Goal: Transaction & Acquisition: Purchase product/service

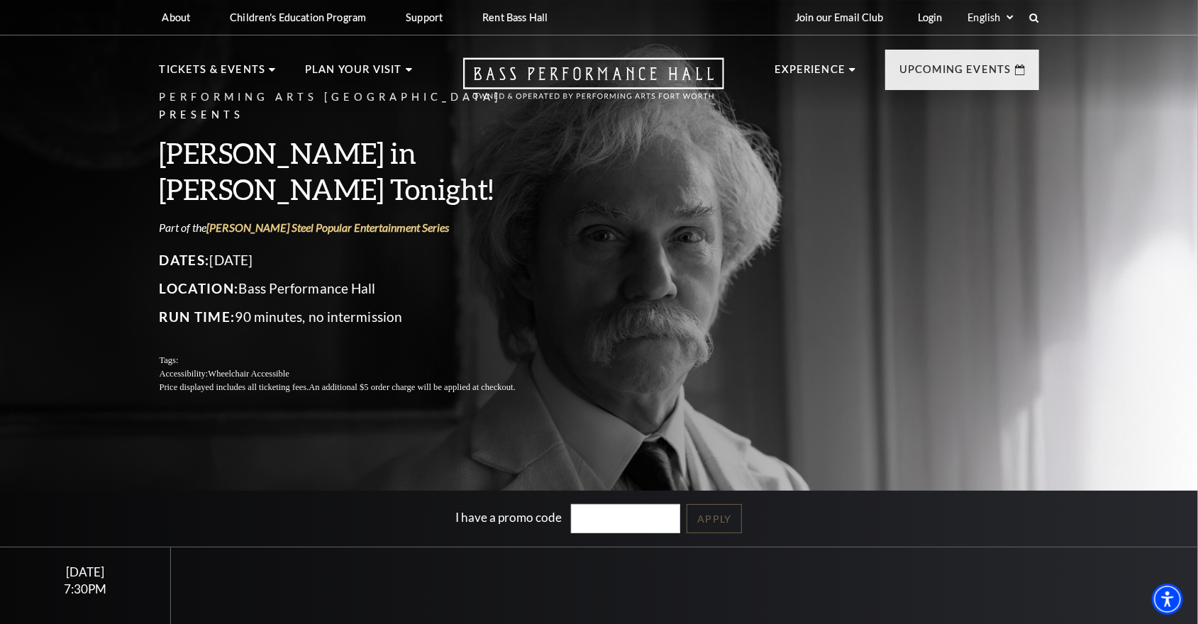
click at [79, 580] on div "Tuesday January 27 7:30PM Tickets starting at $62 Buy Tickets" at bounding box center [85, 623] width 171 height 151
click at [651, 68] on icon "Open this option" at bounding box center [593, 78] width 261 height 42
click at [65, 592] on div "7:30PM" at bounding box center [85, 589] width 137 height 12
click at [936, 19] on link "Login" at bounding box center [931, 17] width 48 height 35
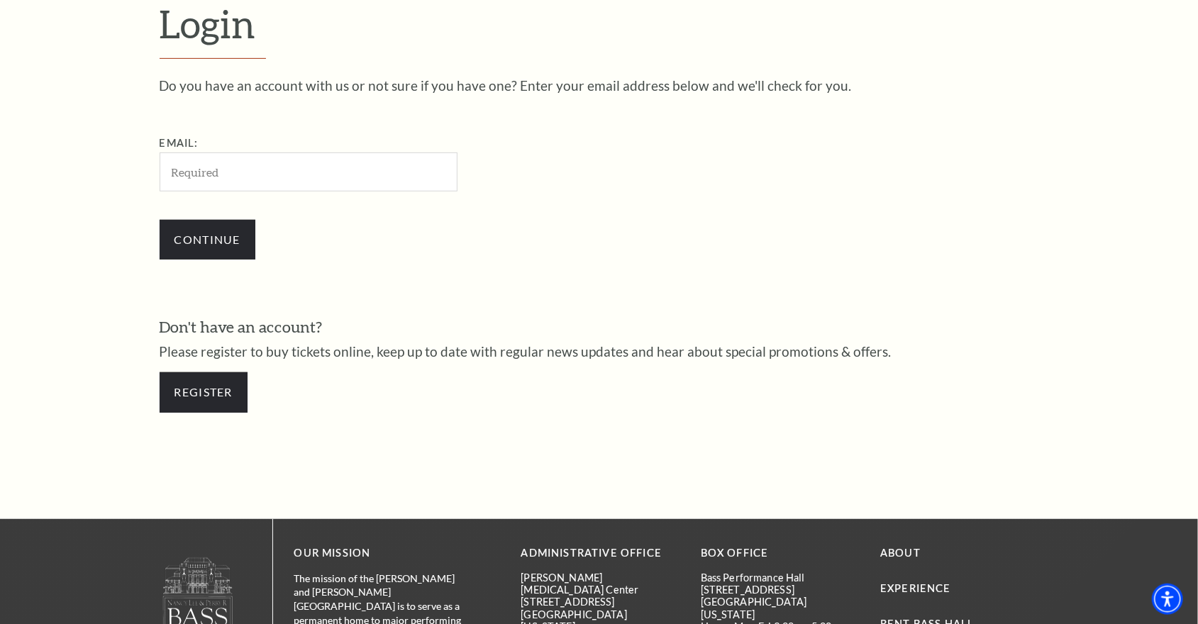
scroll to position [444, 0]
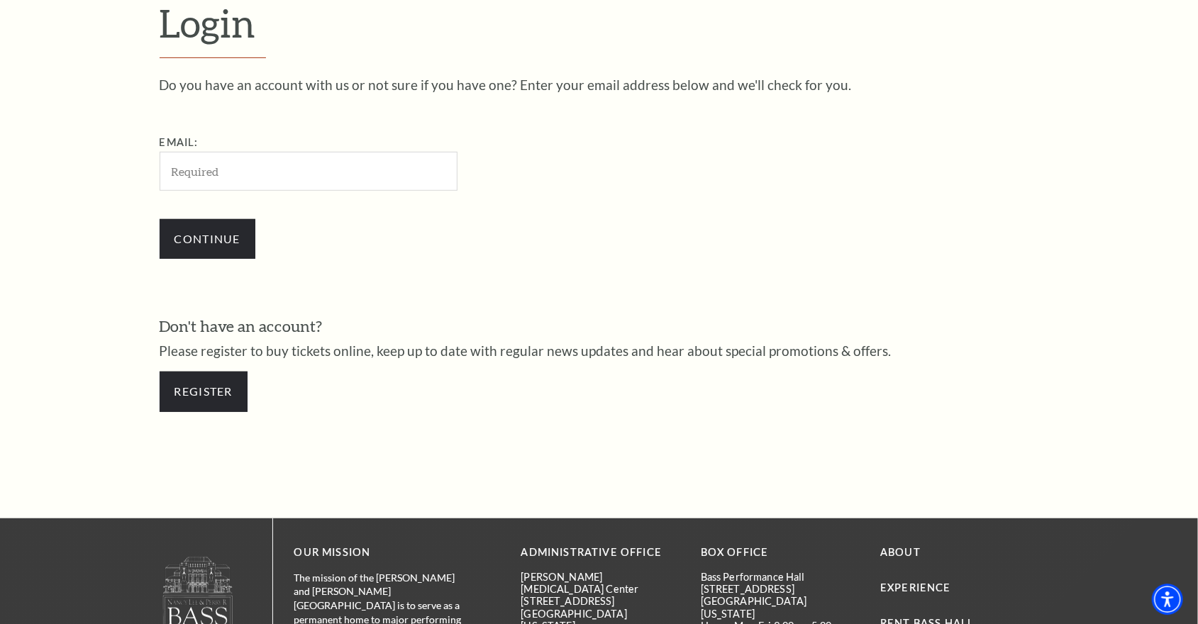
click at [380, 171] on input "Email:" at bounding box center [309, 171] width 298 height 39
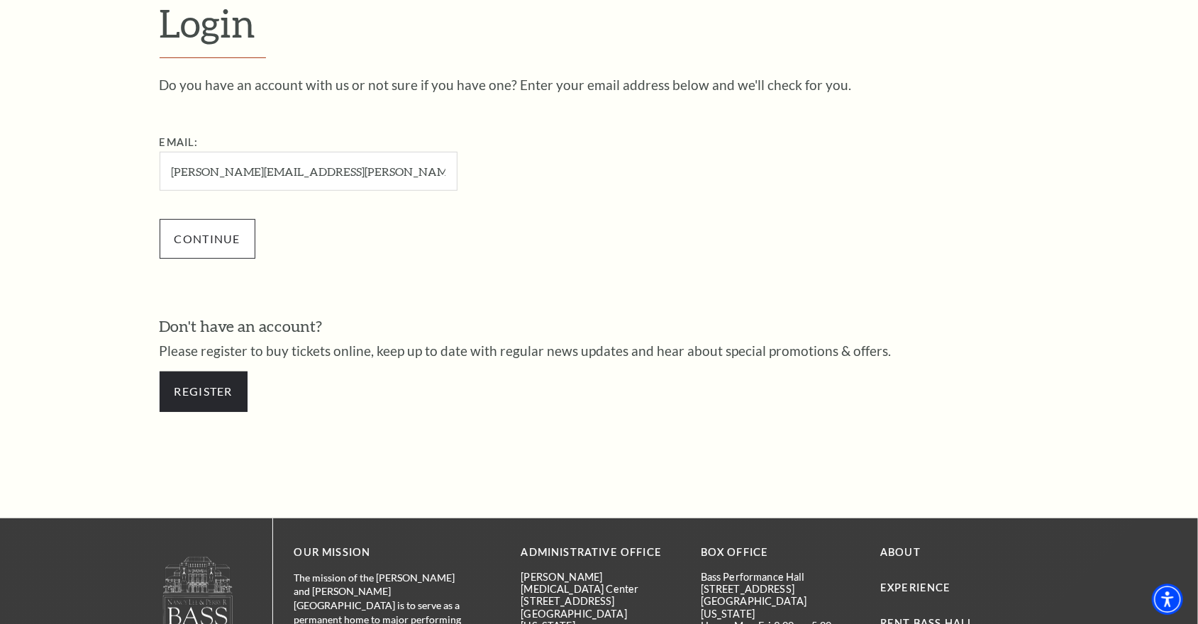
type input "alan.n.buckner@gmail.com"
click at [206, 233] on input "Continue" at bounding box center [208, 239] width 96 height 40
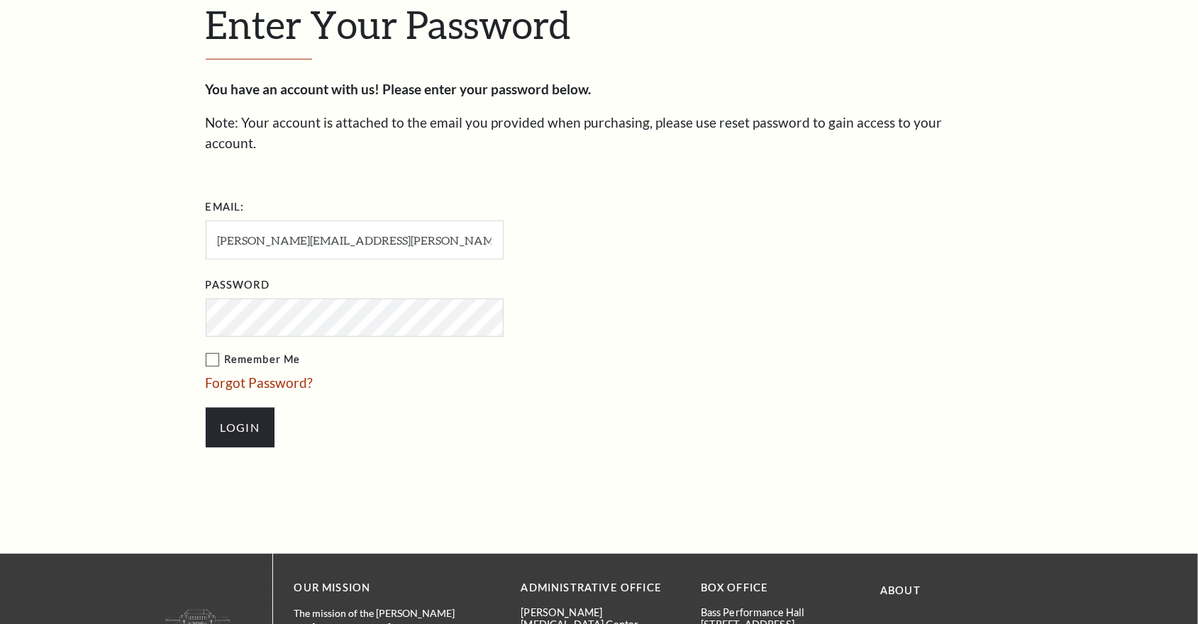
scroll to position [457, 0]
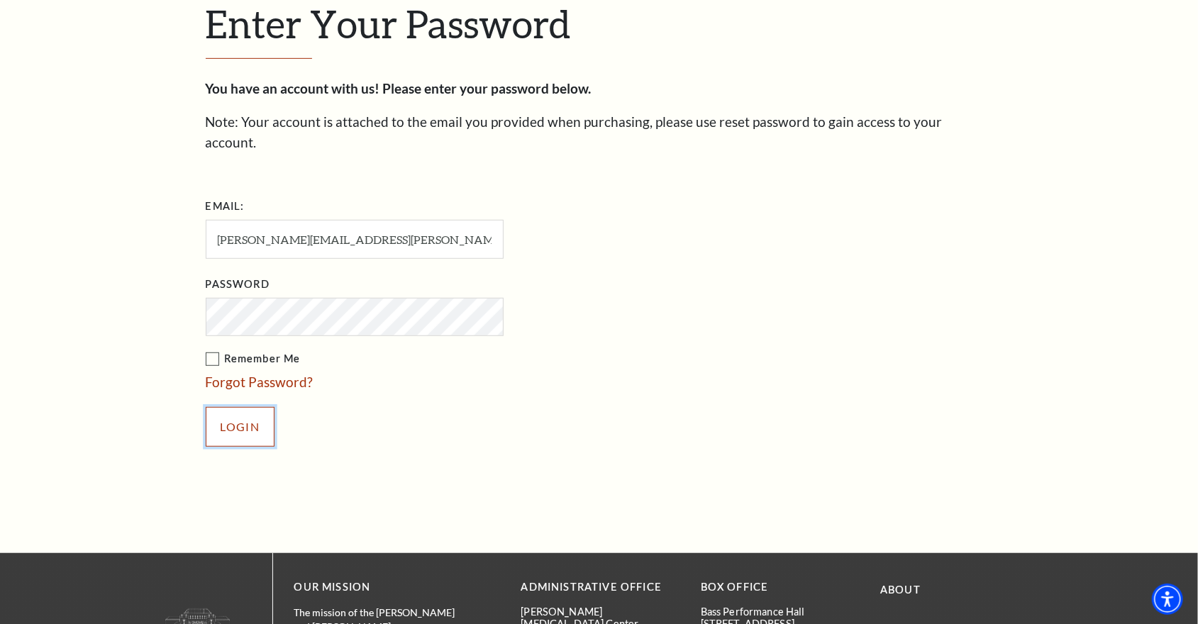
click at [248, 407] on input "Login" at bounding box center [240, 427] width 69 height 40
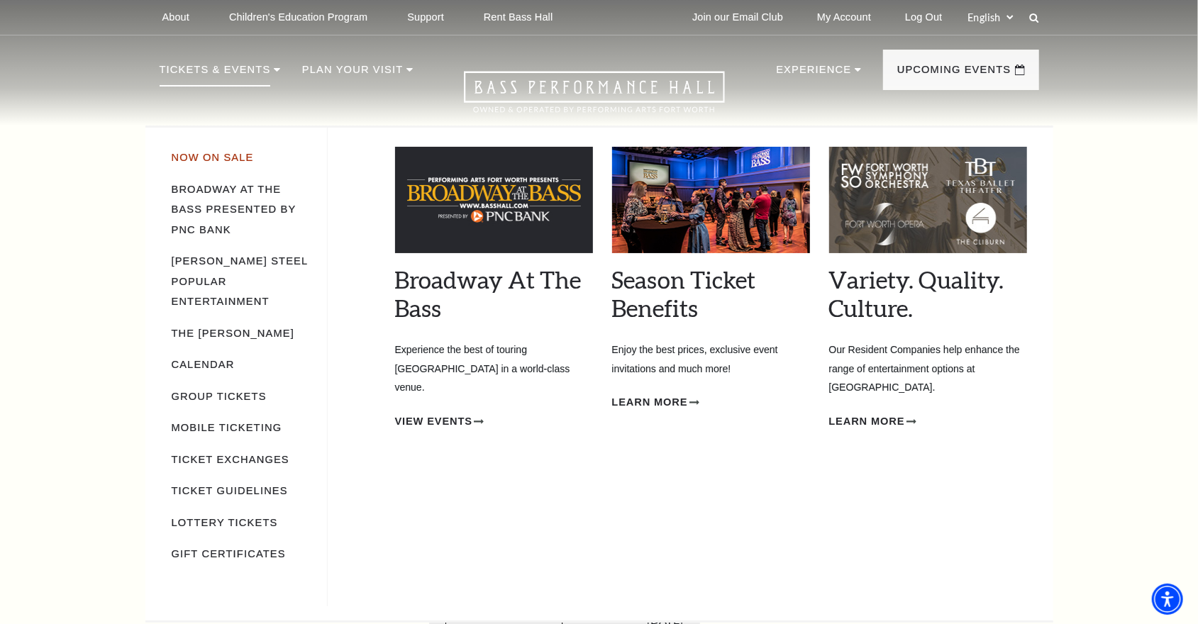
click at [219, 157] on link "Now On Sale" at bounding box center [213, 157] width 82 height 11
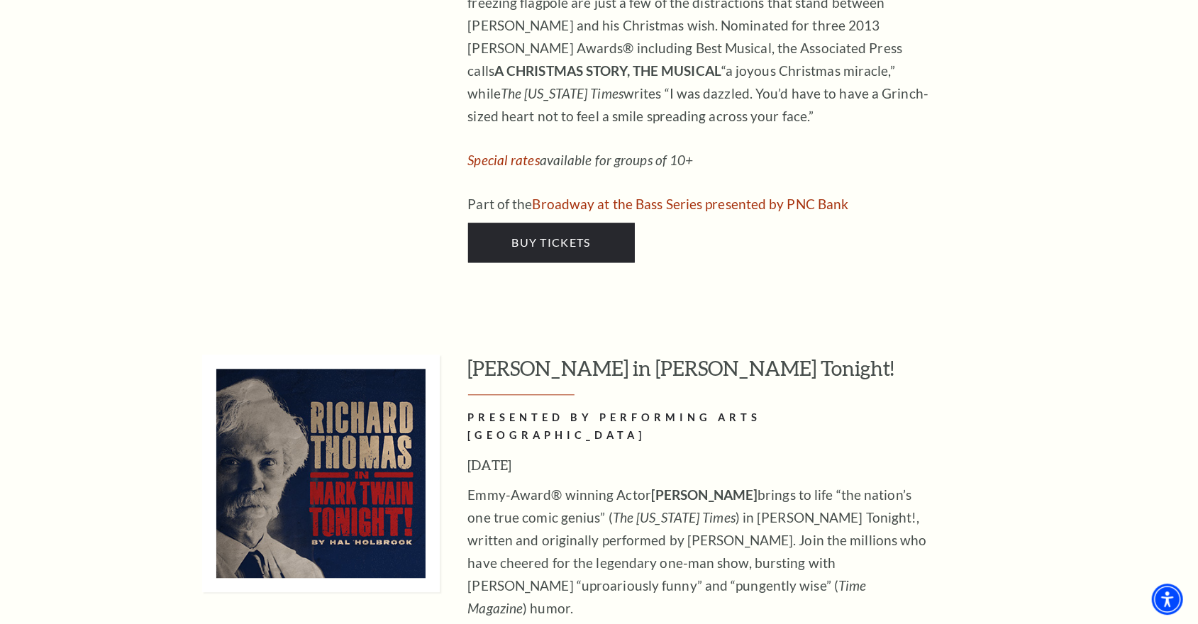
scroll to position [5680, 0]
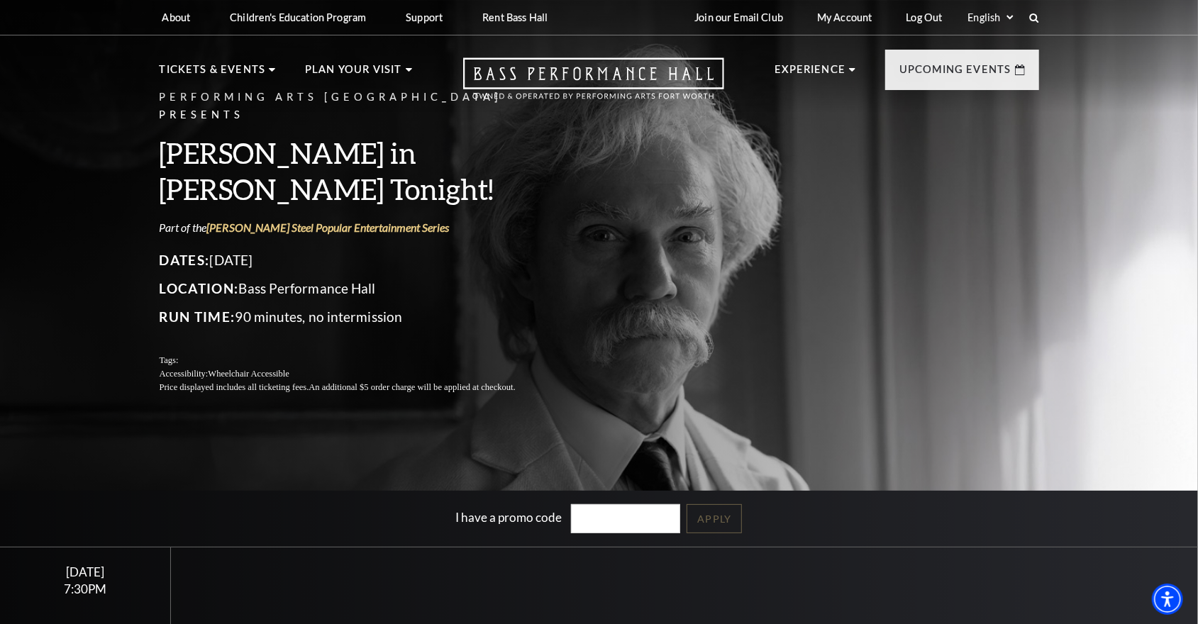
click at [72, 585] on div "7:30PM" at bounding box center [85, 589] width 137 height 12
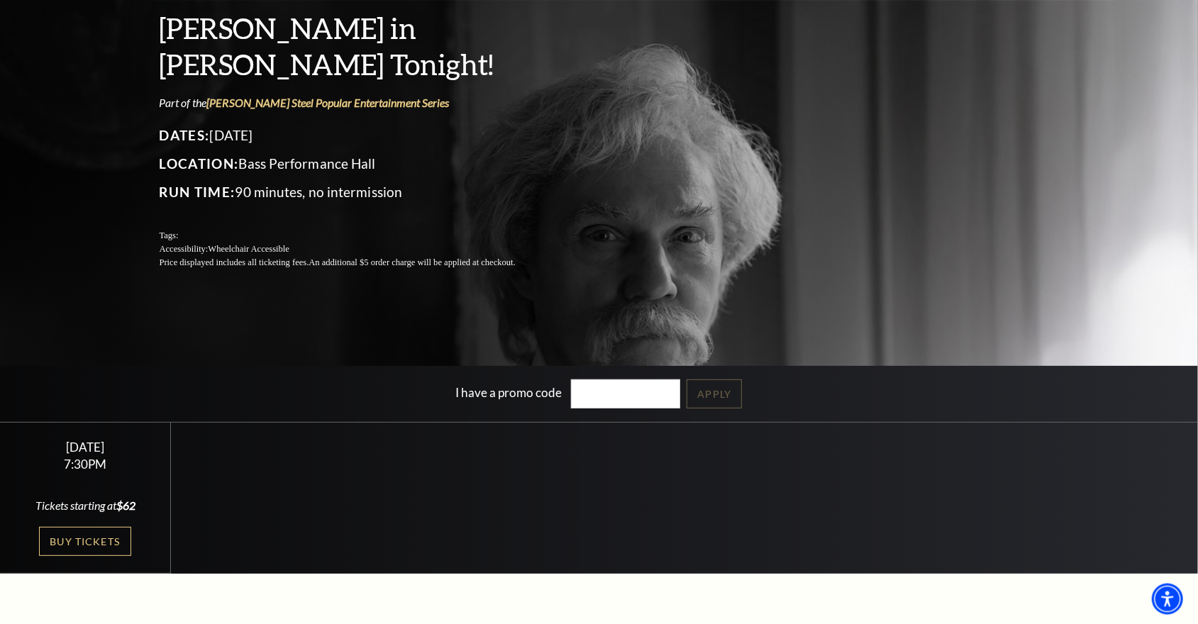
scroll to position [379, 0]
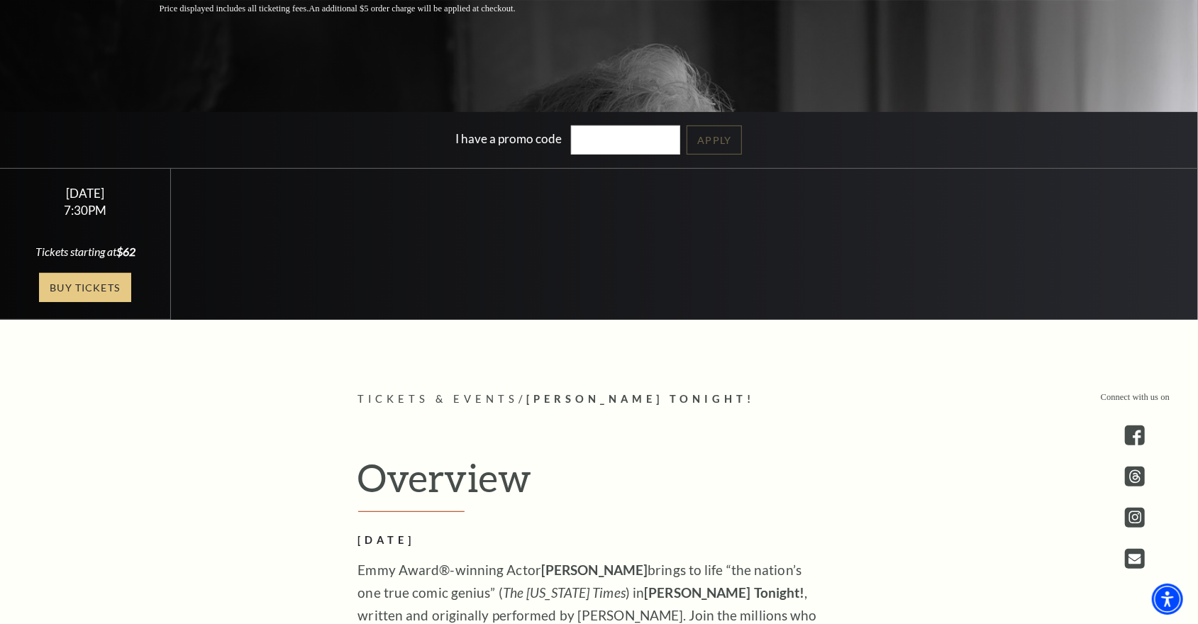
click at [76, 284] on link "Buy Tickets" at bounding box center [85, 287] width 92 height 29
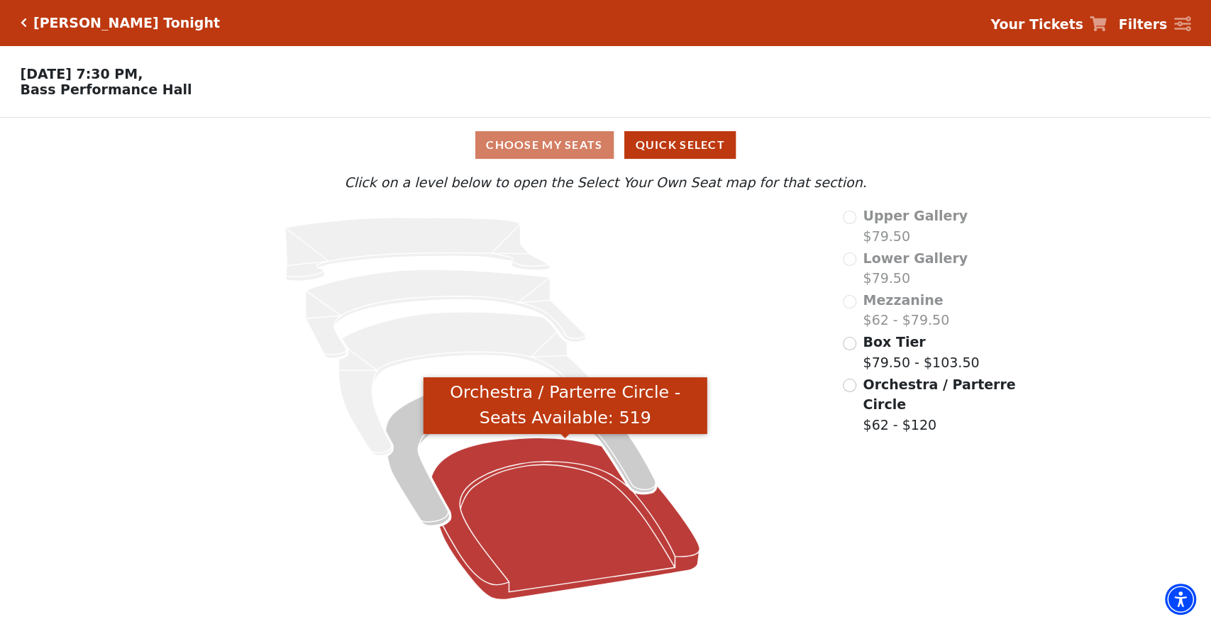
click at [565, 533] on icon "Orchestra / Parterre Circle - Seats Available: 519" at bounding box center [565, 519] width 268 height 162
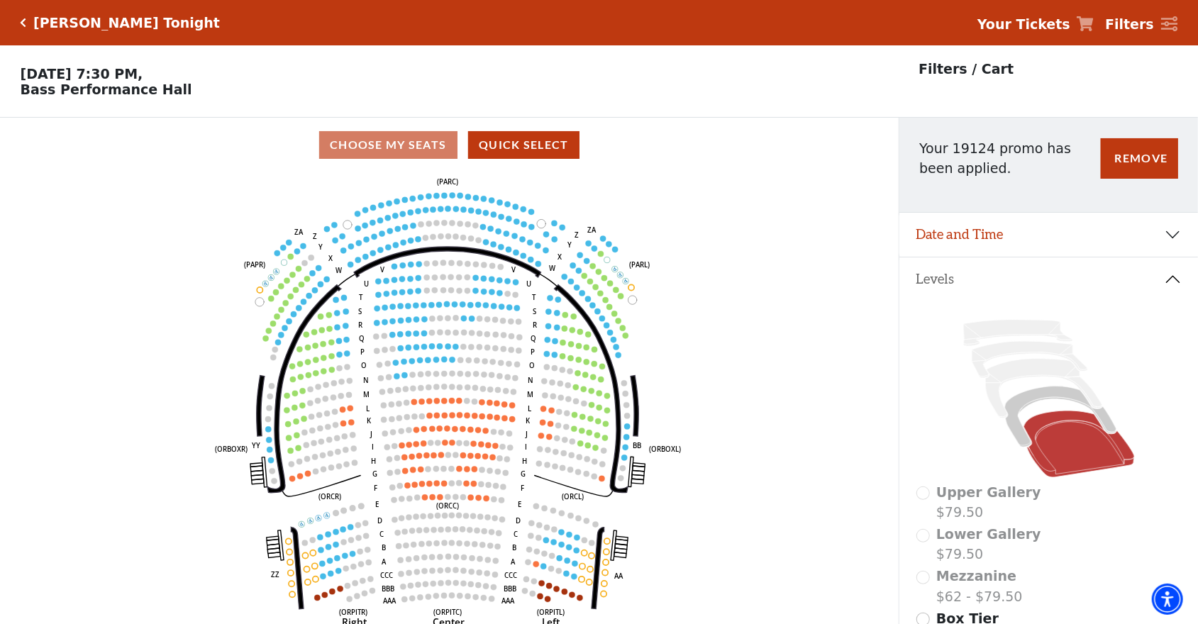
click at [19, 22] on div "Mark Twain Tonight Your Tickets Filters" at bounding box center [599, 22] width 1198 height 45
click at [25, 22] on icon "Click here to go back to filters" at bounding box center [24, 23] width 6 height 10
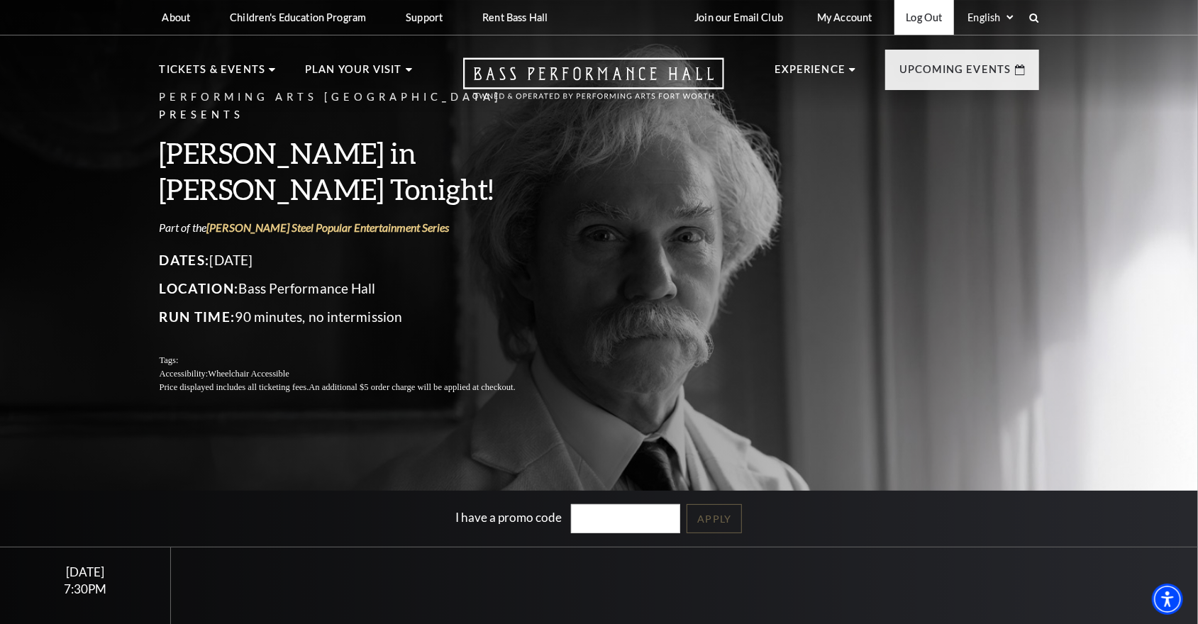
click at [936, 15] on link "Log Out" at bounding box center [924, 17] width 59 height 35
